Goal: Task Accomplishment & Management: Manage account settings

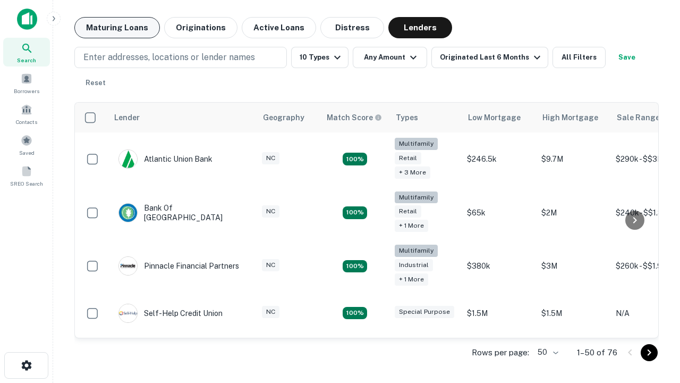
click at [117, 28] on button "Maturing Loans" at bounding box center [117, 27] width 86 height 21
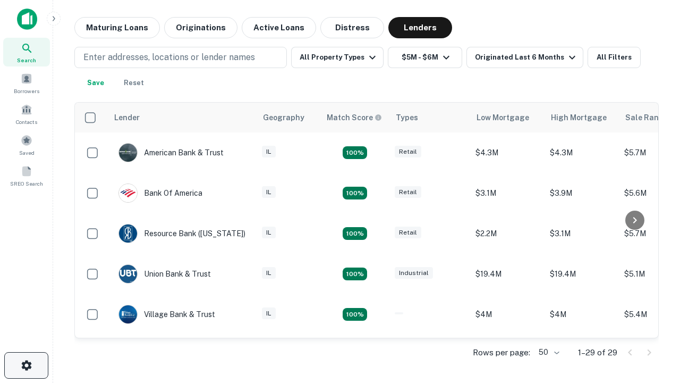
click at [26, 365] on icon "button" at bounding box center [26, 365] width 13 height 13
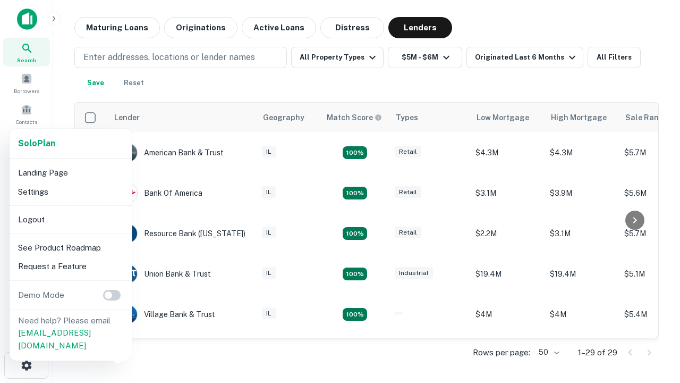
click at [70, 219] on li "Logout" at bounding box center [71, 219] width 114 height 19
